Goal: Transaction & Acquisition: Purchase product/service

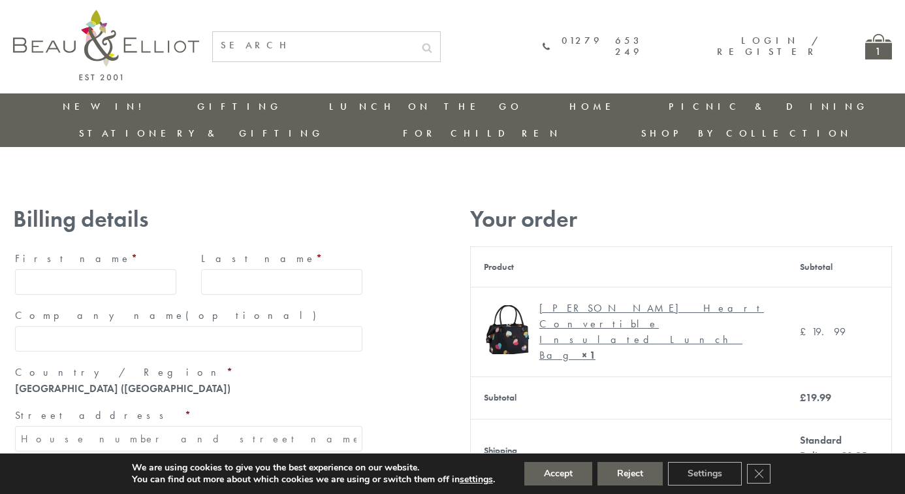
type input "maria33@yahoo.com"
type input "Maria"
type input "Williams"
type input "23, Scottsdale, Happytown"
type input "London"
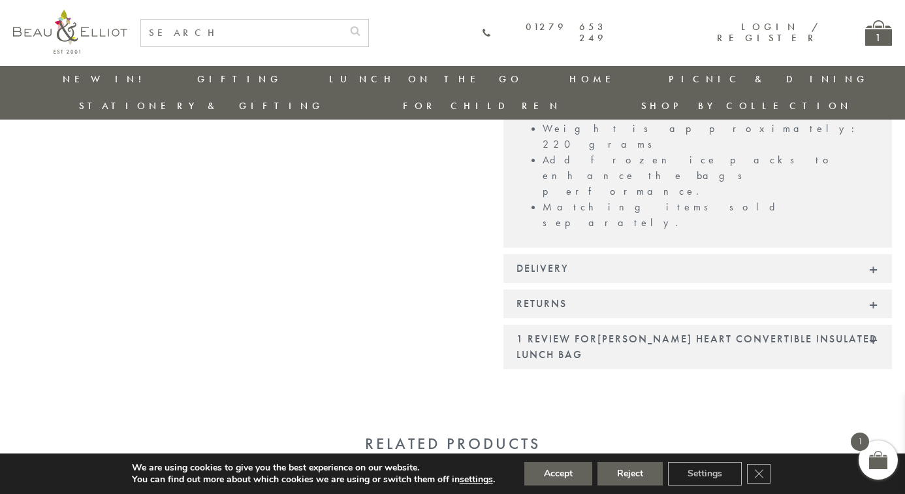
scroll to position [1167, 0]
